Goal: Find specific page/section: Find specific page/section

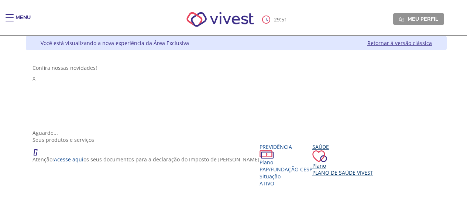
scroll to position [37, 0]
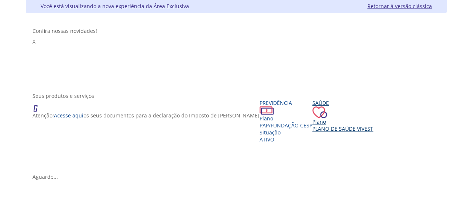
click at [337, 132] on div "Saúde Plano Plano de Saúde VIVEST" at bounding box center [342, 115] width 61 height 33
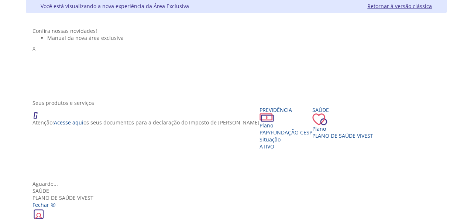
scroll to position [13, 0]
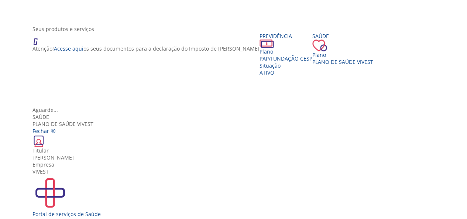
scroll to position [148, 0]
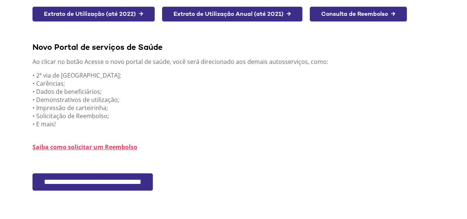
scroll to position [185, 0]
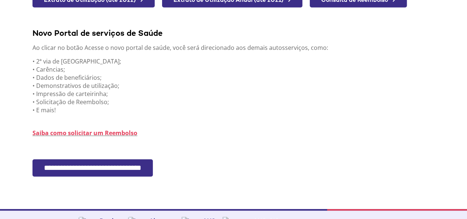
click at [84, 172] on input "**********" at bounding box center [92, 167] width 120 height 17
